Goal: Transaction & Acquisition: Subscribe to service/newsletter

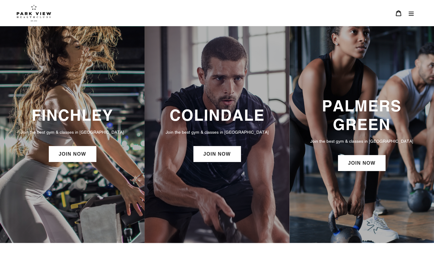
click at [222, 126] on div "COLINDALE Join the best gym & classes in [GEOGRAPHIC_DATA] JOIN NOW" at bounding box center [217, 134] width 145 height 63
click at [212, 157] on link "JOIN NOW" at bounding box center [216, 154] width 47 height 16
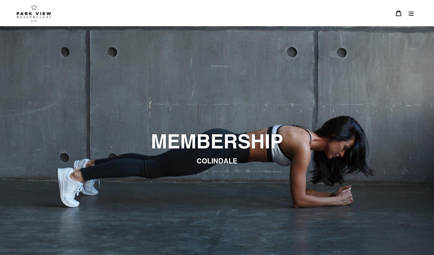
click at [413, 15] on icon "Menu" at bounding box center [411, 13] width 5 height 4
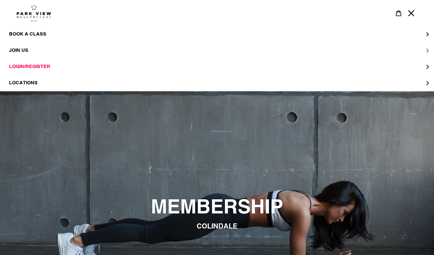
click at [36, 51] on button "JOIN US" at bounding box center [217, 50] width 434 height 16
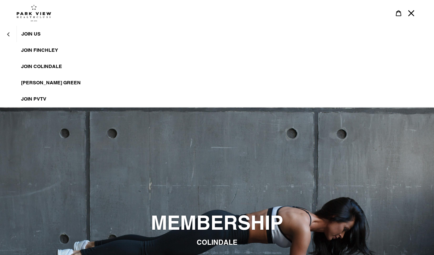
click at [51, 64] on span "JOIN Colindale" at bounding box center [41, 67] width 41 height 6
